Goal: Check status: Check status

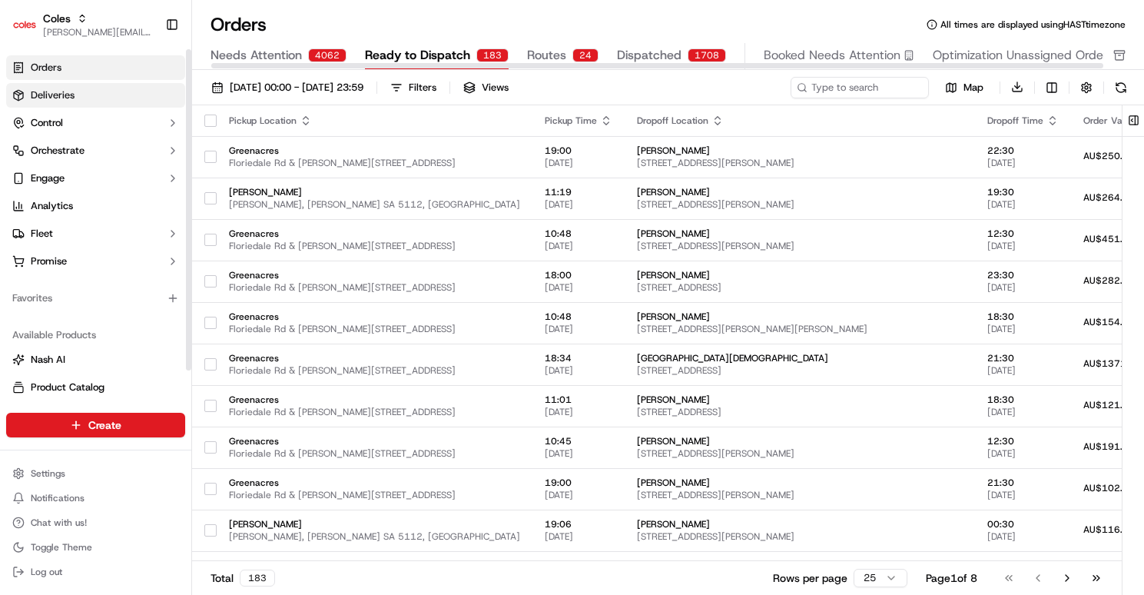
click at [105, 101] on link "Deliveries" at bounding box center [95, 95] width 179 height 25
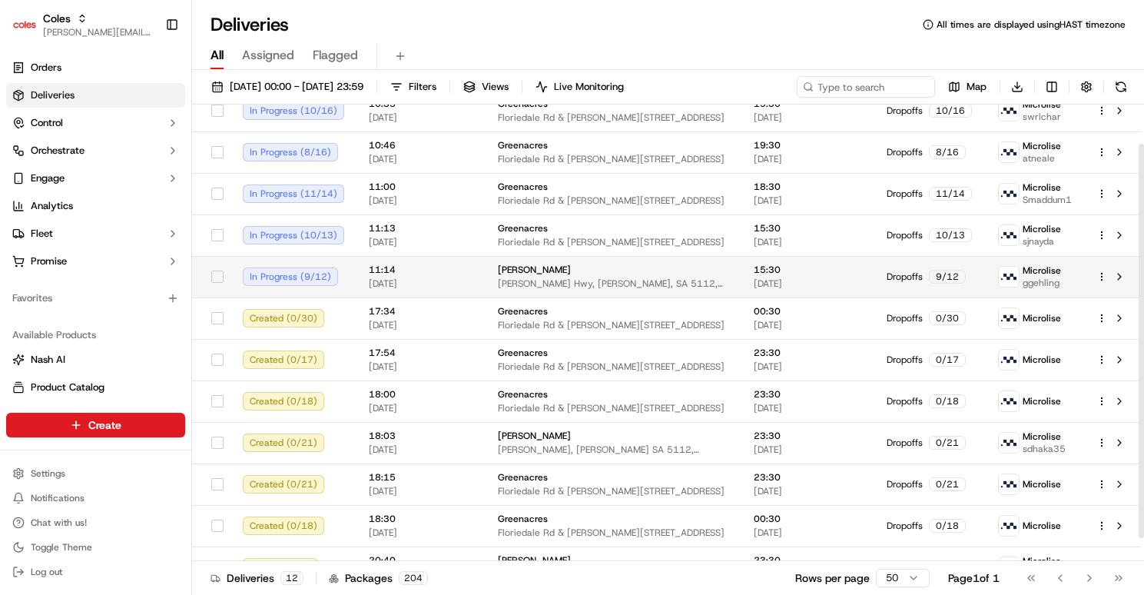
scroll to position [72, 0]
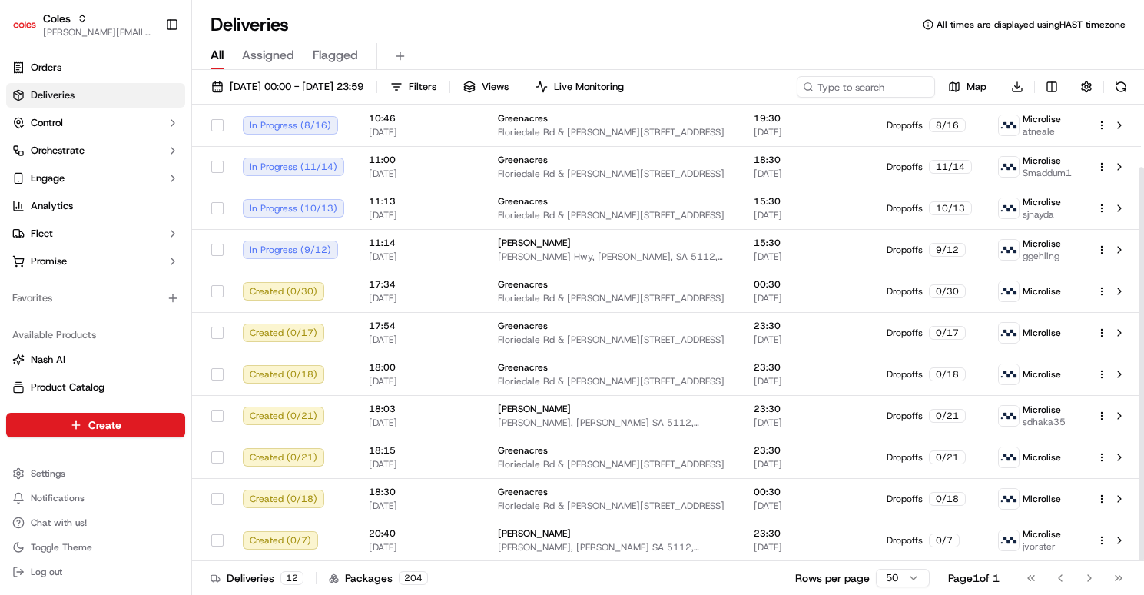
click at [905, 575] on html "Coles [EMAIL_ADDRESS][DOMAIN_NAME] Toggle Sidebar Orders Deliveries Control Orc…" at bounding box center [572, 297] width 1144 height 595
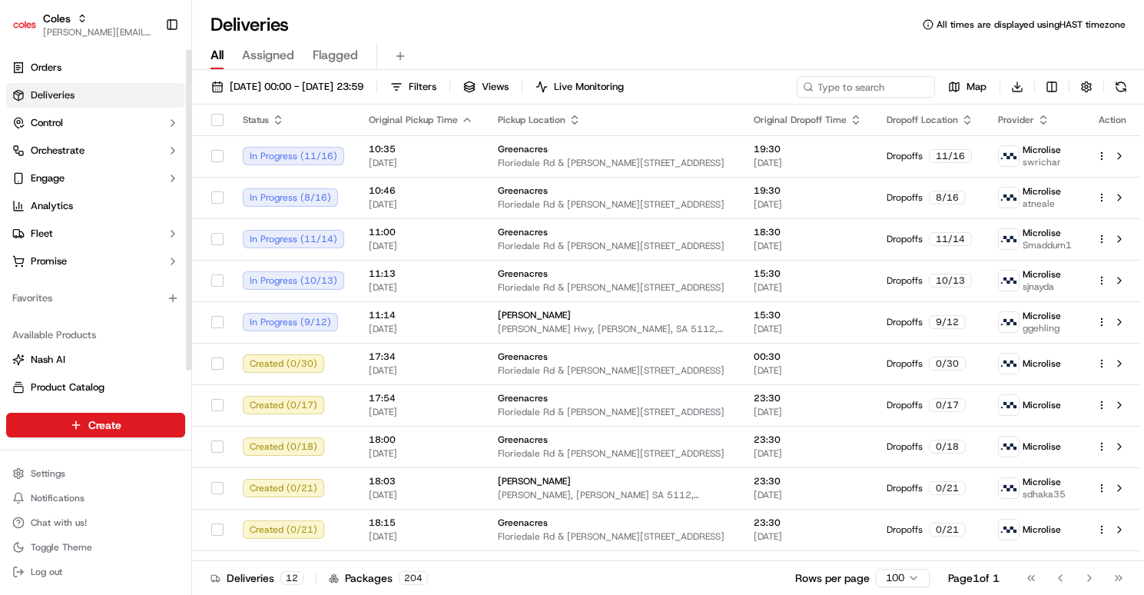
click at [69, 87] on link "Deliveries" at bounding box center [95, 95] width 179 height 25
click at [69, 128] on button "Control" at bounding box center [95, 123] width 179 height 25
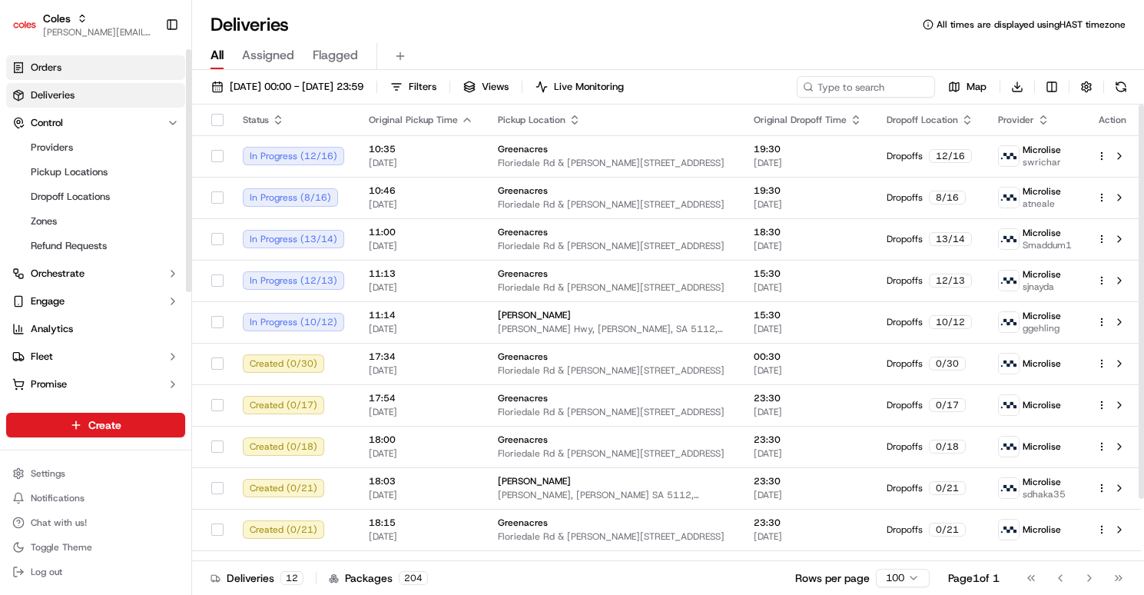
click at [72, 67] on link "Orders" at bounding box center [95, 67] width 179 height 25
